Goal: Information Seeking & Learning: Find specific fact

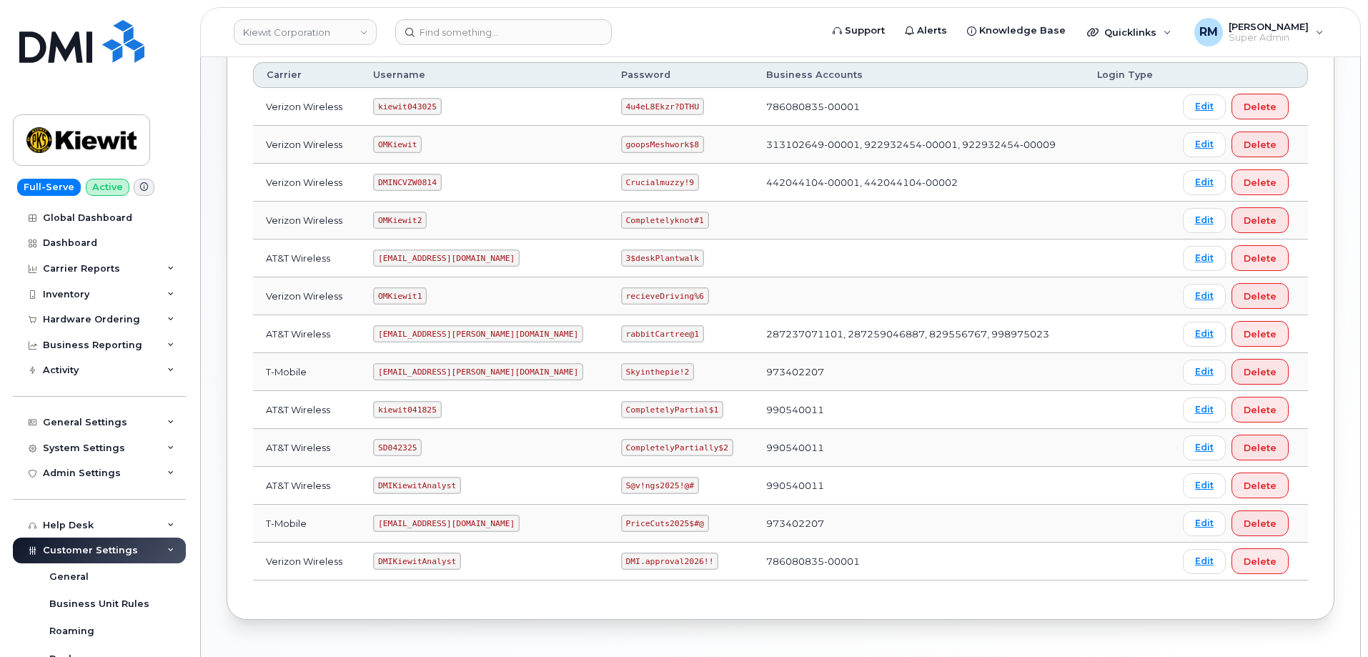
scroll to position [284, 0]
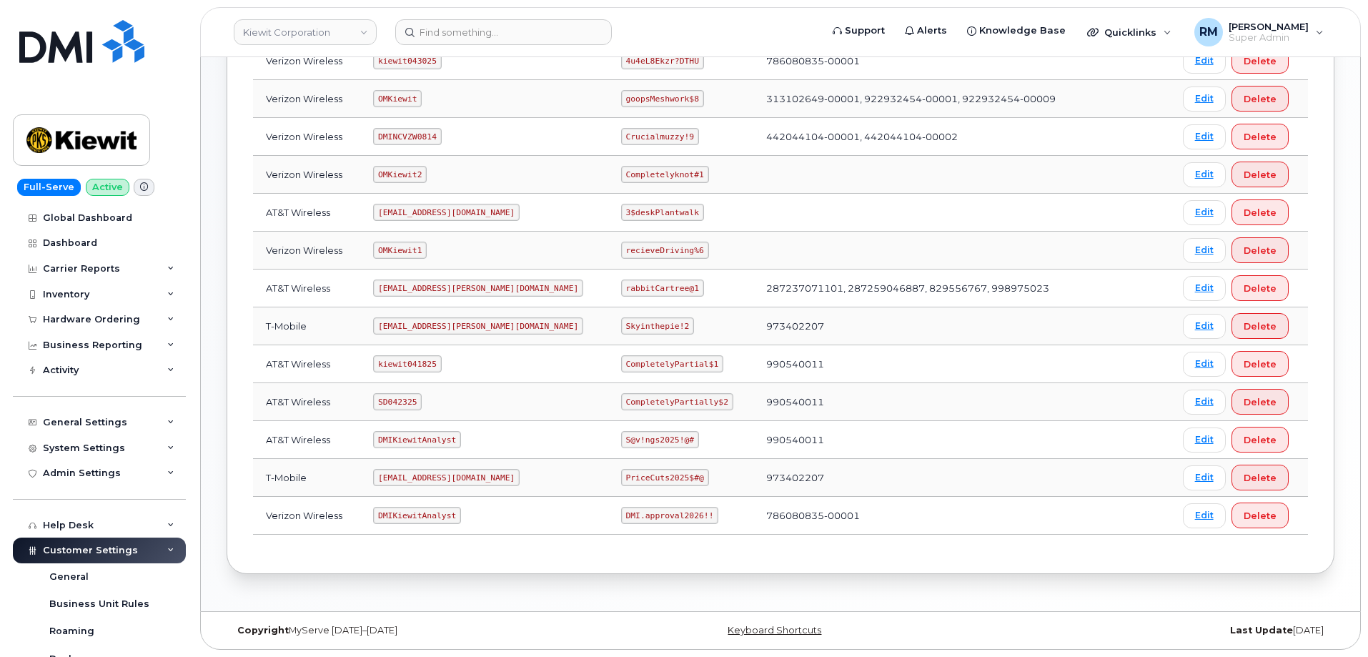
click at [403, 399] on code "SD042325" at bounding box center [397, 401] width 49 height 17
copy code "SD042325"
drag, startPoint x: 578, startPoint y: 402, endPoint x: 675, endPoint y: 400, distance: 96.5
click at [675, 400] on code "CompletelyPartially$2" at bounding box center [677, 401] width 112 height 17
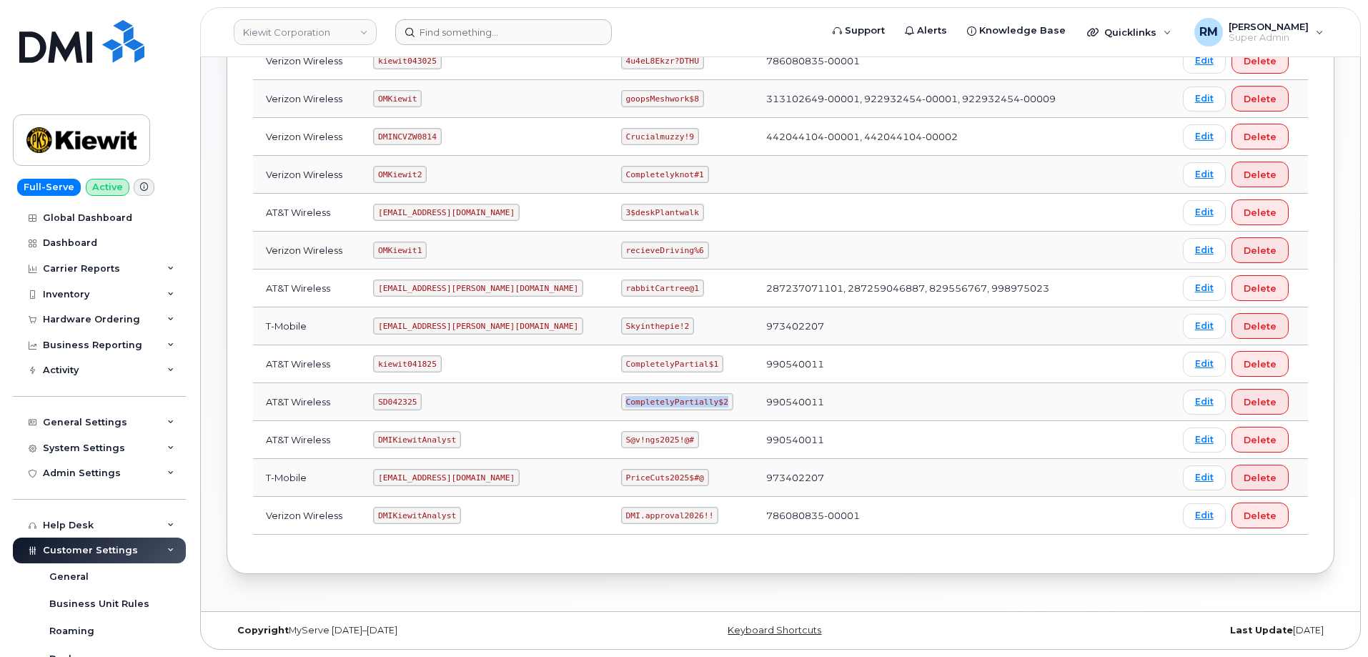
copy code "CompletelyPartially$2"
click at [392, 398] on code "SD042325" at bounding box center [397, 401] width 49 height 17
copy code "SD042325"
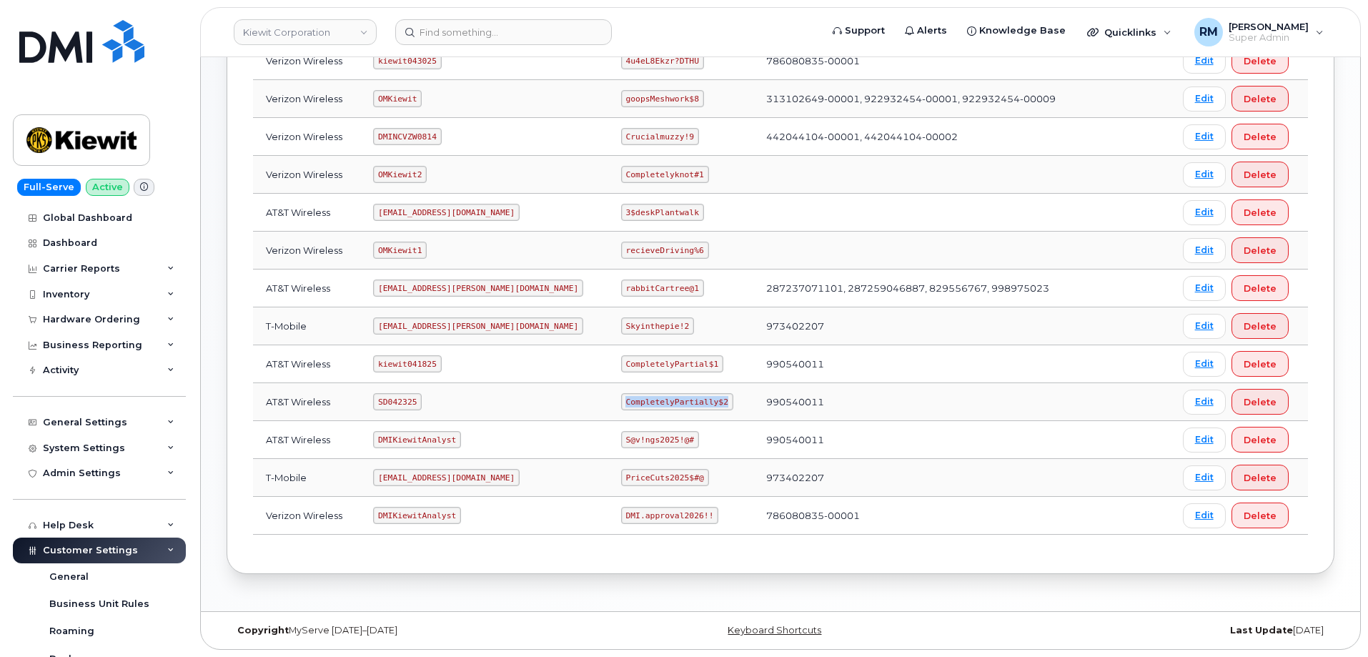
drag, startPoint x: 579, startPoint y: 404, endPoint x: 715, endPoint y: 401, distance: 135.8
click at [715, 401] on tr "AT&T Wireless SD042325 CompletelyPartially$2 990540011 Edit Delete" at bounding box center [780, 402] width 1055 height 38
copy code "CompletelyPartially$2"
click at [621, 402] on code "CompletelyPartially$2" at bounding box center [677, 401] width 112 height 17
drag, startPoint x: 578, startPoint y: 403, endPoint x: 692, endPoint y: 402, distance: 113.6
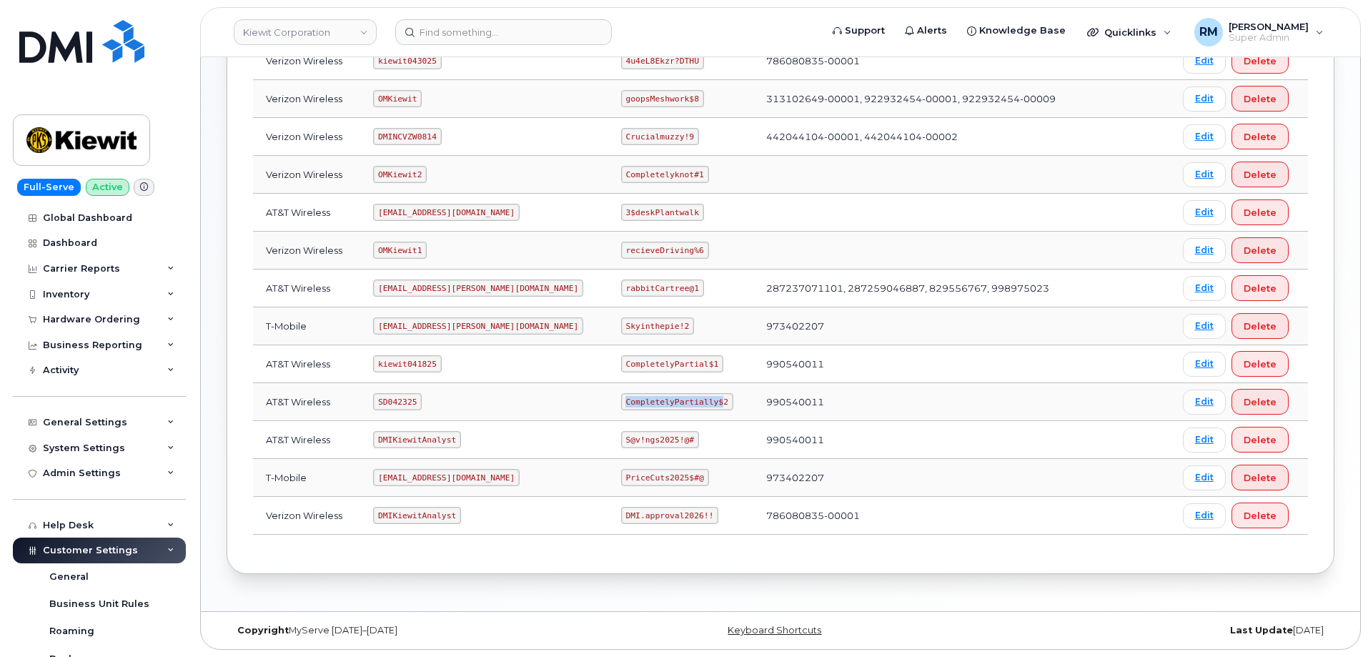
click at [668, 402] on code "CompletelyPartially$2" at bounding box center [677, 401] width 112 height 17
copy code "CompletelyPartially$"
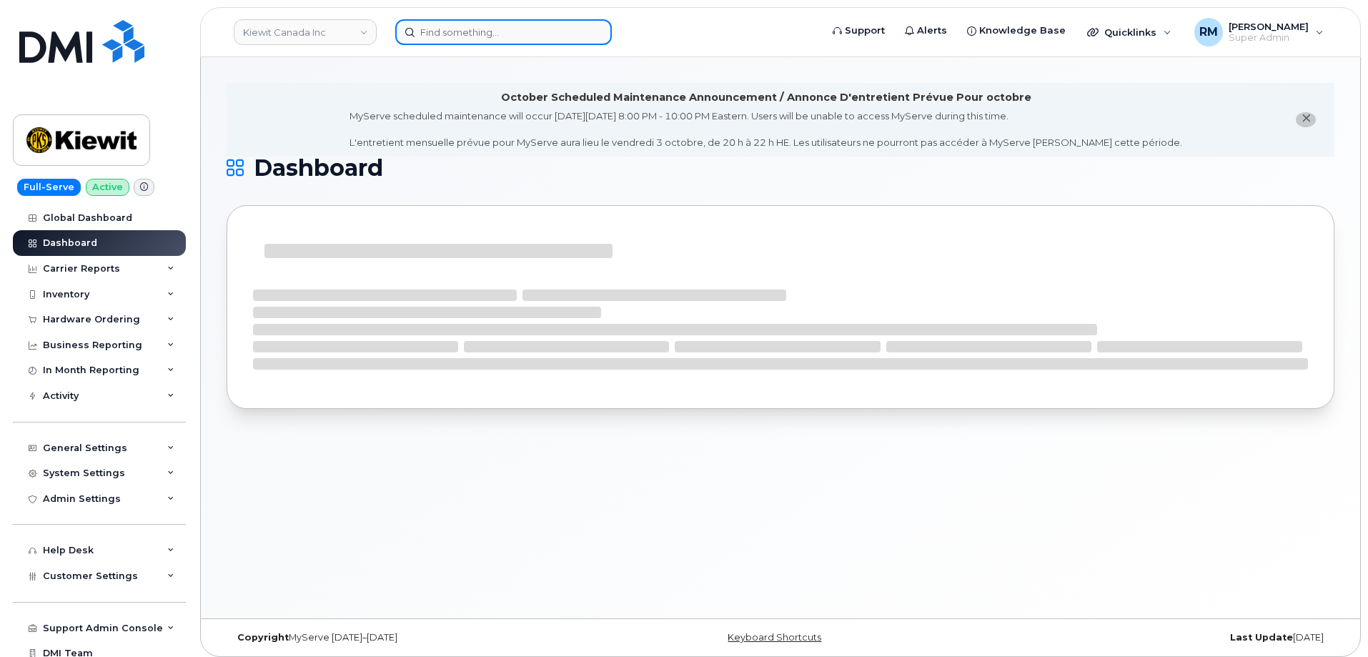
click at [465, 29] on input at bounding box center [503, 32] width 217 height 26
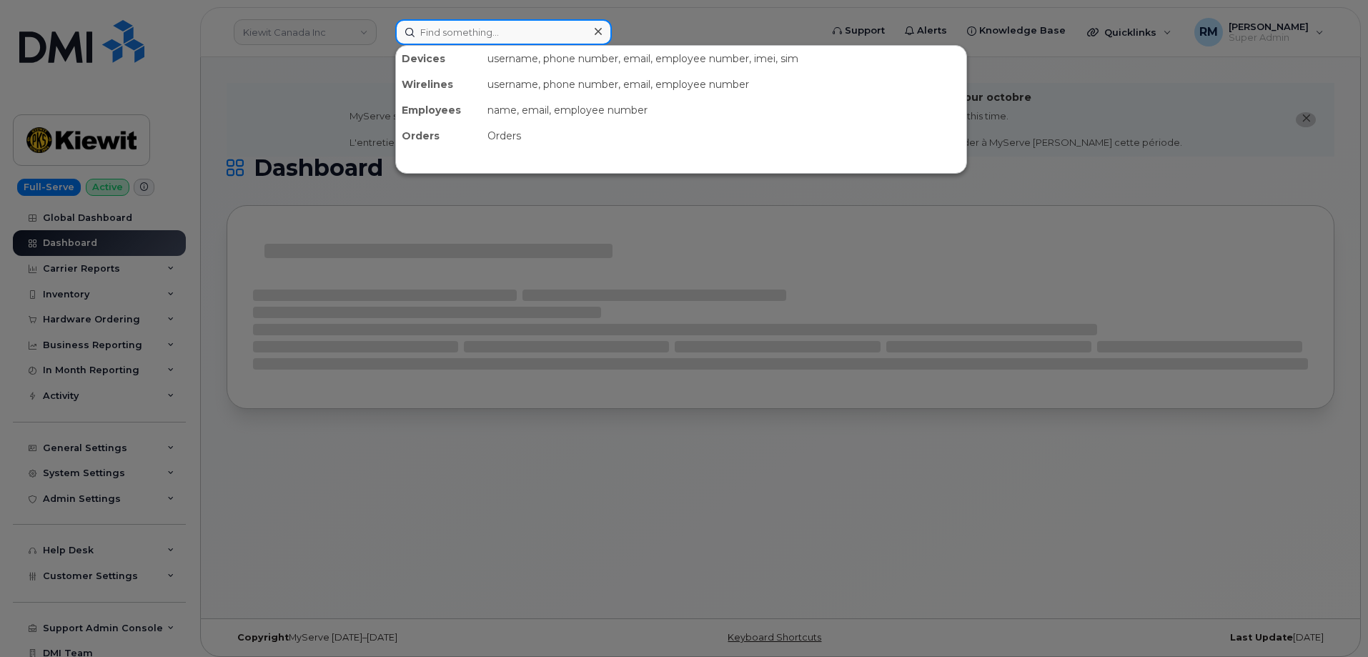
paste input "5148829368"
type input "5148829368"
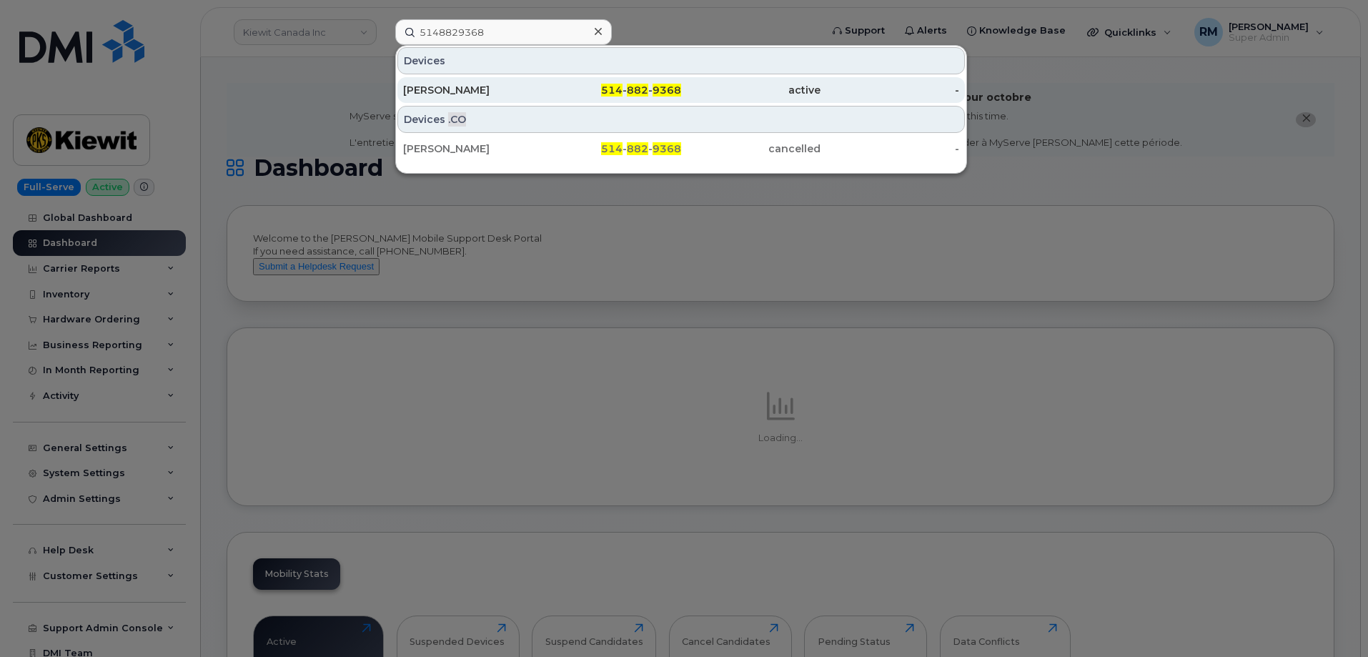
click at [454, 94] on div "[PERSON_NAME]" at bounding box center [472, 90] width 139 height 14
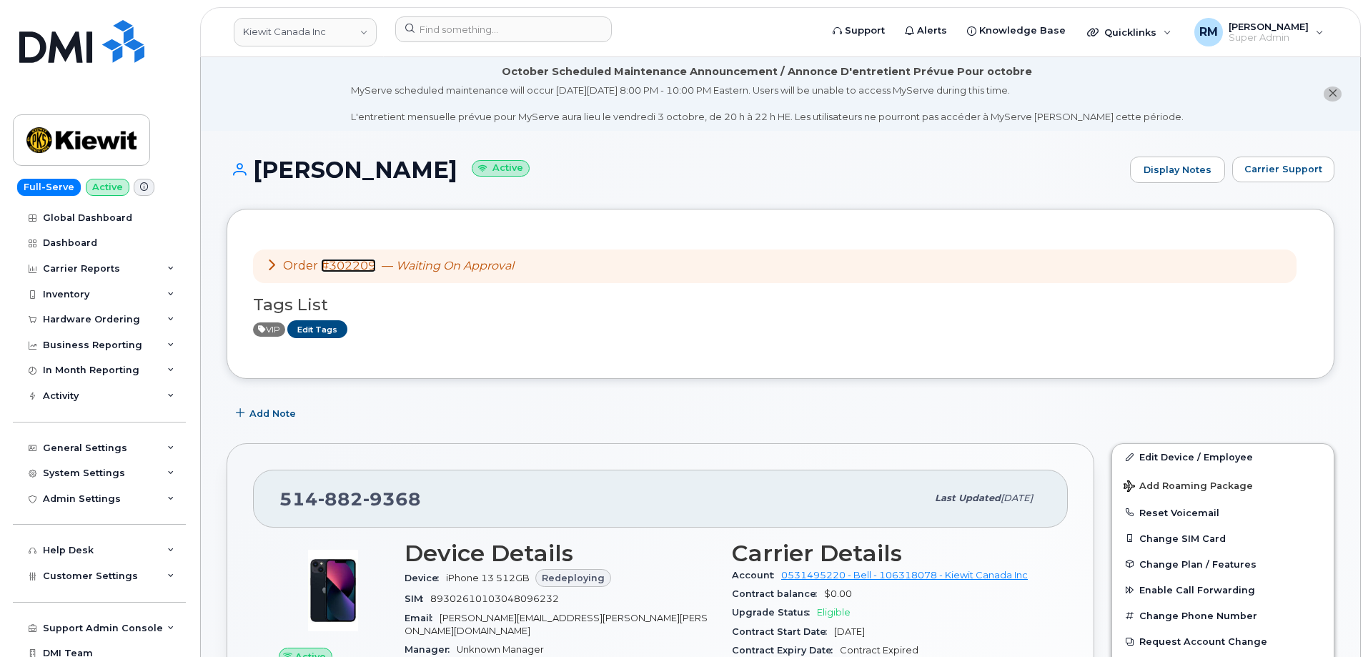
click at [332, 264] on link "#302209" at bounding box center [348, 266] width 55 height 14
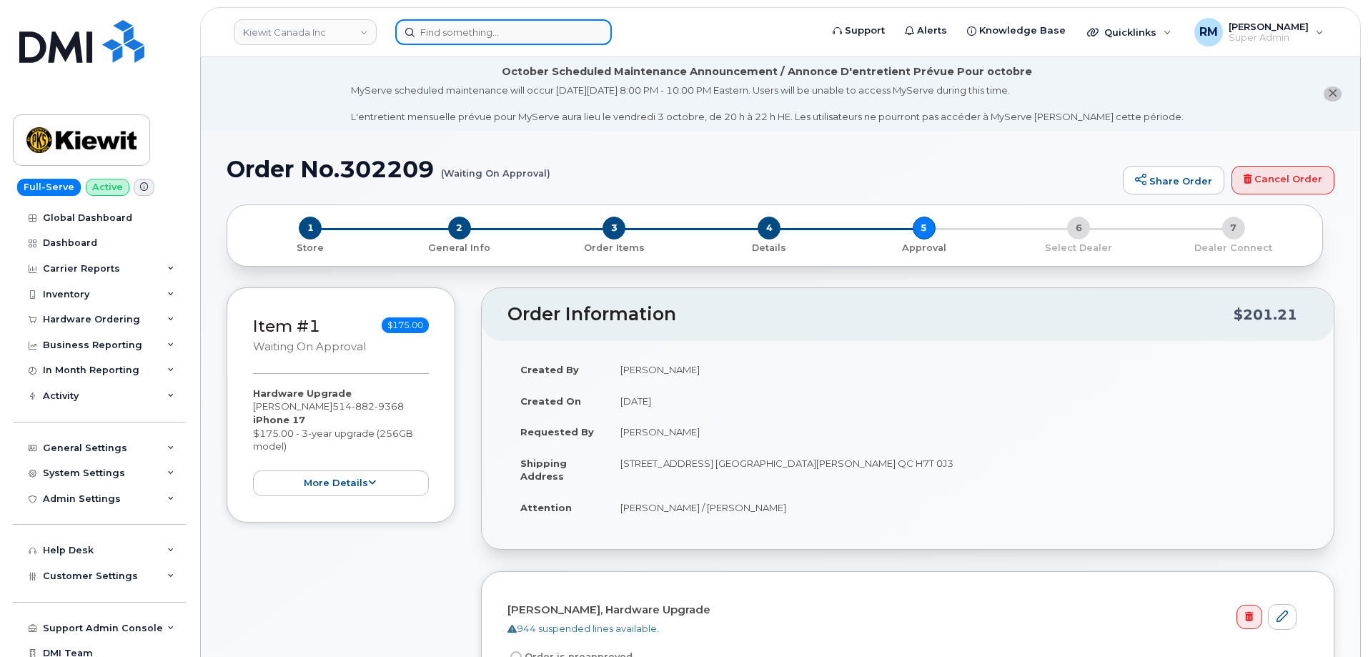
click at [455, 34] on input at bounding box center [503, 32] width 217 height 26
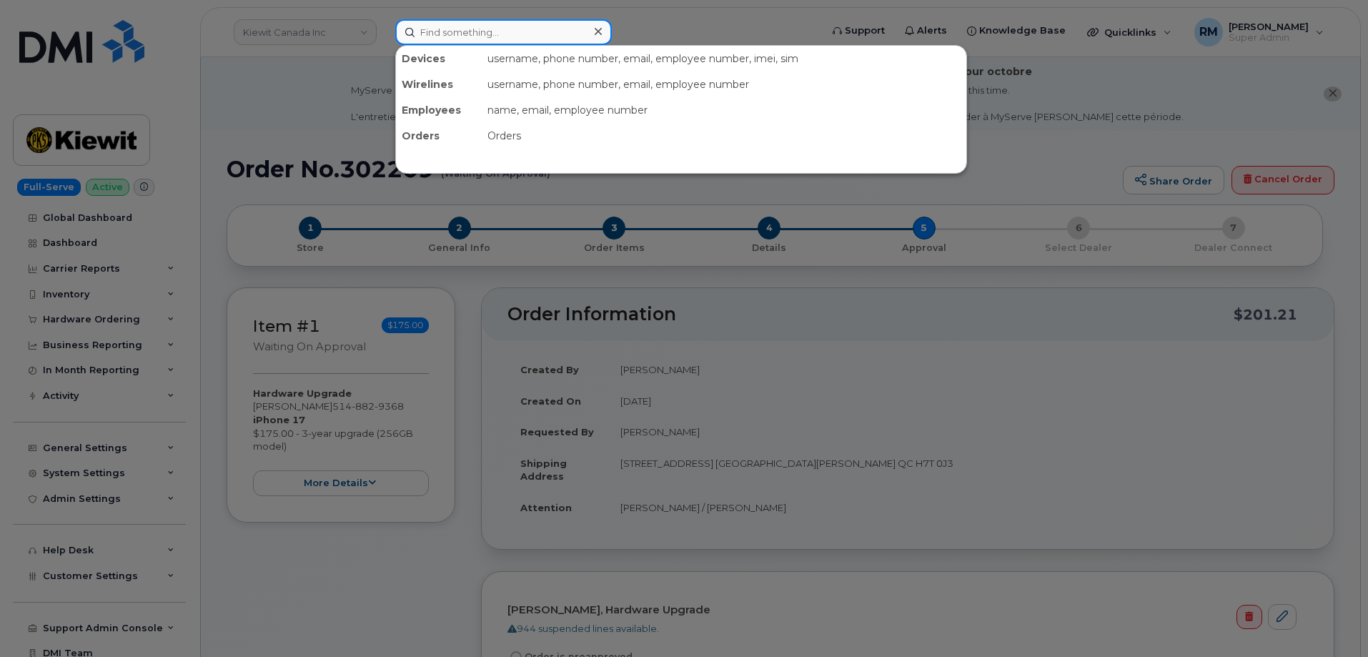
paste input "3567651100196009"
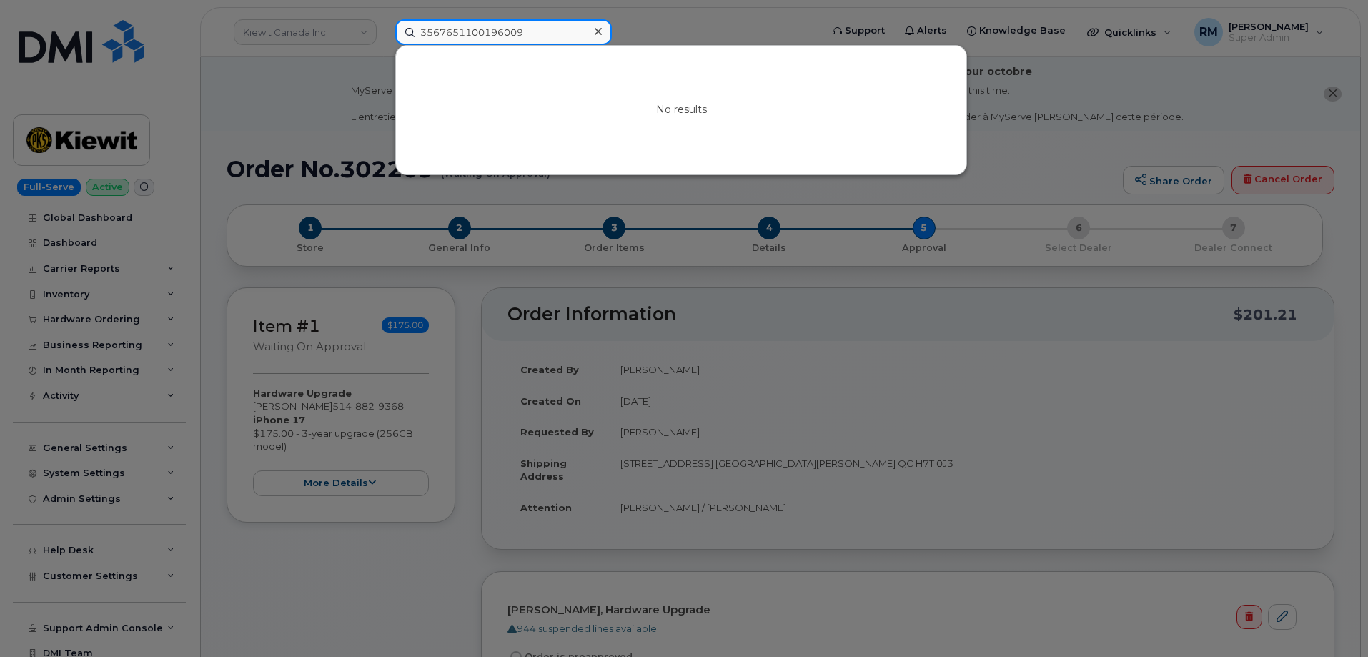
click at [478, 28] on input "3567651100196009" at bounding box center [503, 32] width 217 height 26
paste input "196009"
click at [475, 27] on input "356765110196009" at bounding box center [503, 32] width 217 height 26
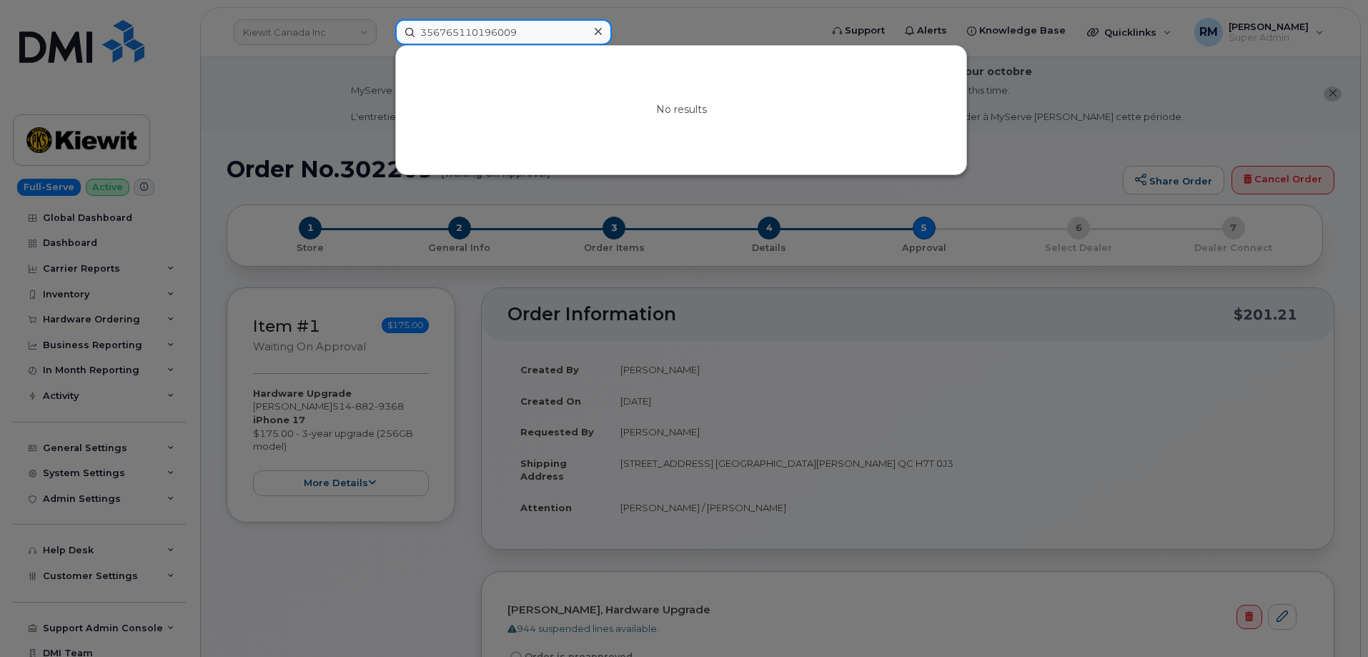
paste input "GG7H84ZQQ19C"
type input "GG7H84ZQQ19C"
click at [521, 27] on input "GG7H84ZQQ19C" at bounding box center [503, 32] width 217 height 26
